Goal: Information Seeking & Learning: Learn about a topic

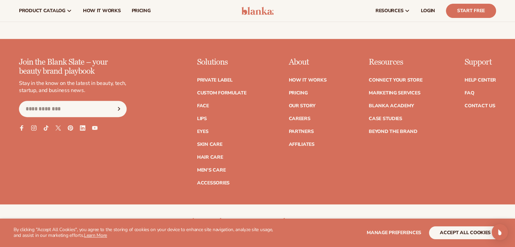
scroll to position [267, 0]
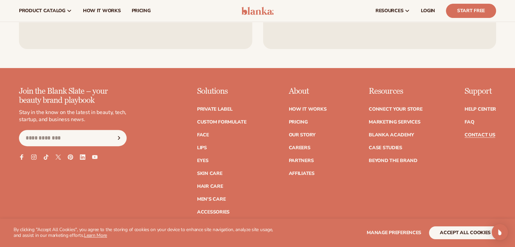
click at [486, 133] on link "Contact Us" at bounding box center [479, 135] width 30 height 5
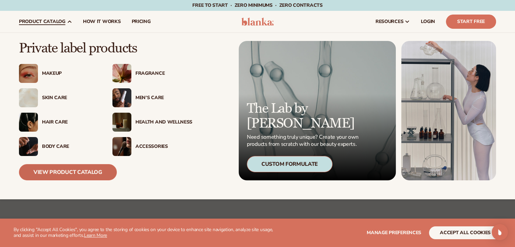
click at [74, 171] on link "View Product Catalog" at bounding box center [68, 172] width 98 height 16
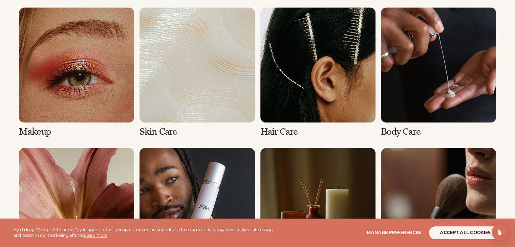
scroll to position [521, 0]
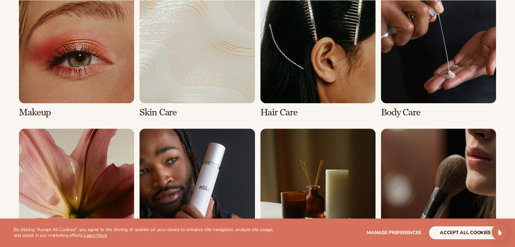
click at [315, 82] on link "3 / 8" at bounding box center [317, 53] width 115 height 130
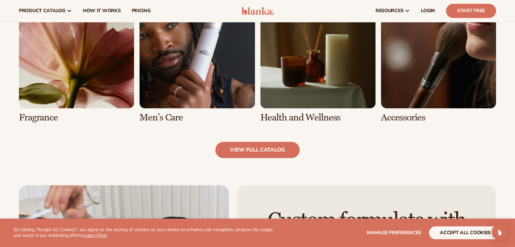
scroll to position [643, 0]
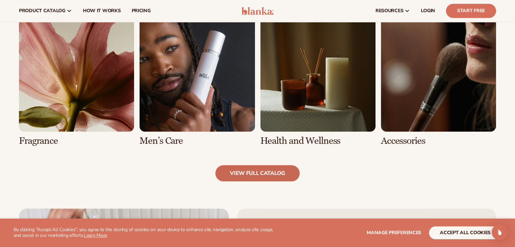
click at [265, 167] on link "view full catalog" at bounding box center [257, 173] width 84 height 16
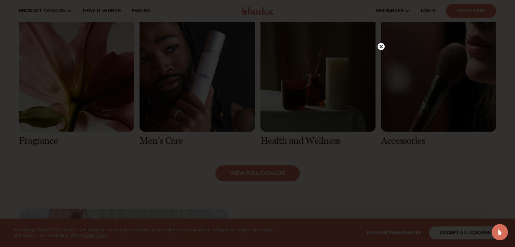
click at [384, 44] on div at bounding box center [257, 123] width 515 height 247
click at [383, 46] on circle at bounding box center [380, 46] width 7 height 7
